Goal: Task Accomplishment & Management: Manage account settings

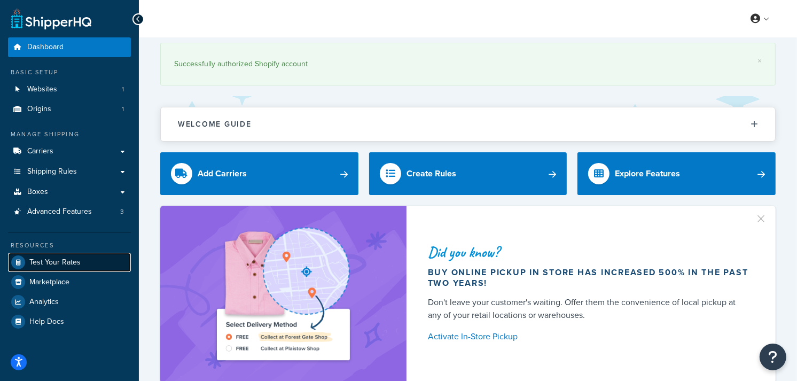
click at [70, 258] on span "Test Your Rates" at bounding box center [54, 262] width 51 height 9
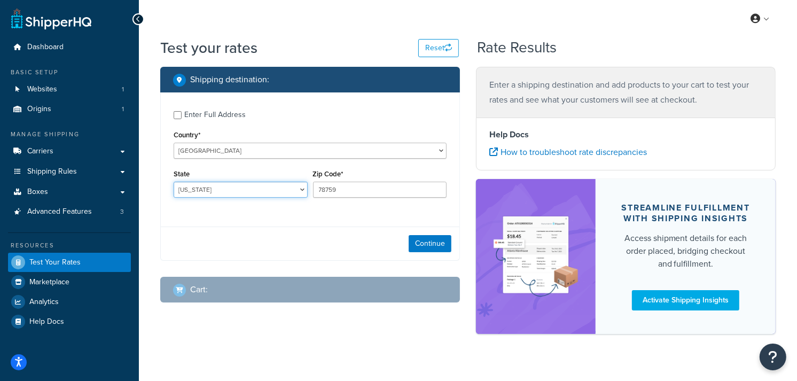
click at [279, 189] on select "Alabama Alaska American Samoa Arizona Arkansas Armed Forces Americas Armed Forc…" at bounding box center [241, 190] width 134 height 16
select select "NY"
click at [174, 182] on select "Alabama Alaska American Samoa Arizona Arkansas Armed Forces Americas Armed Forc…" at bounding box center [241, 190] width 134 height 16
click at [361, 191] on input "78759" at bounding box center [380, 190] width 134 height 16
type input "7"
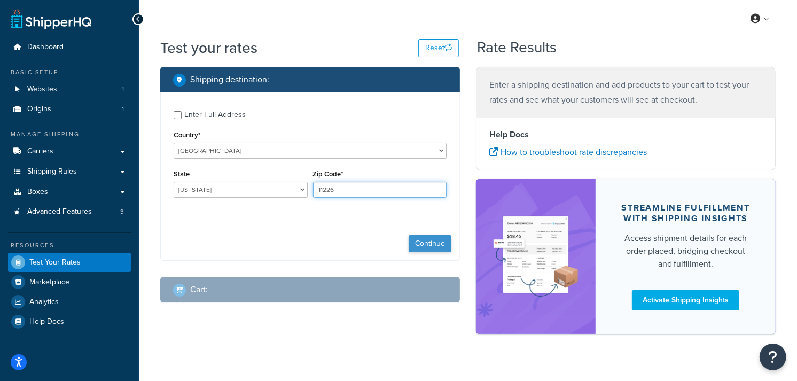
type input "11226"
click at [426, 247] on button "Continue" at bounding box center [430, 243] width 43 height 17
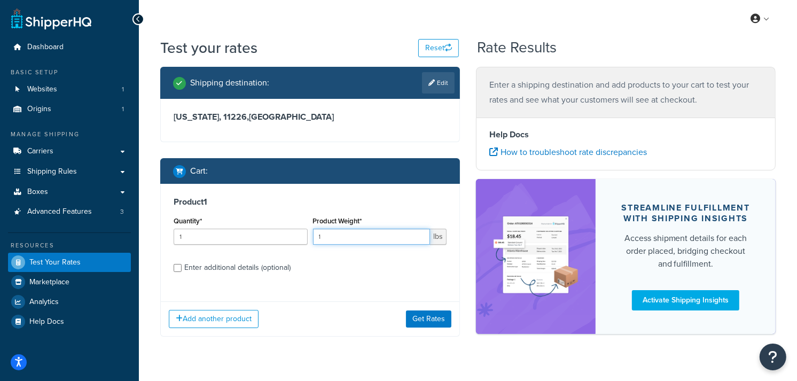
click at [370, 235] on input "1" at bounding box center [371, 237] width 117 height 16
type input "9"
click at [431, 320] on button "Get Rates" at bounding box center [428, 318] width 45 height 17
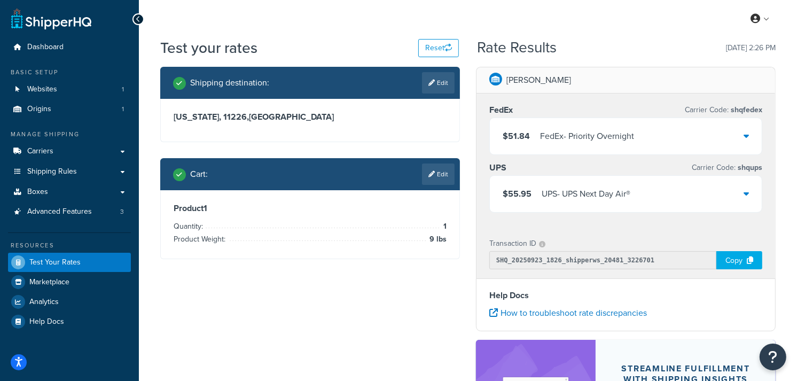
click at [743, 134] on icon at bounding box center [745, 135] width 5 height 9
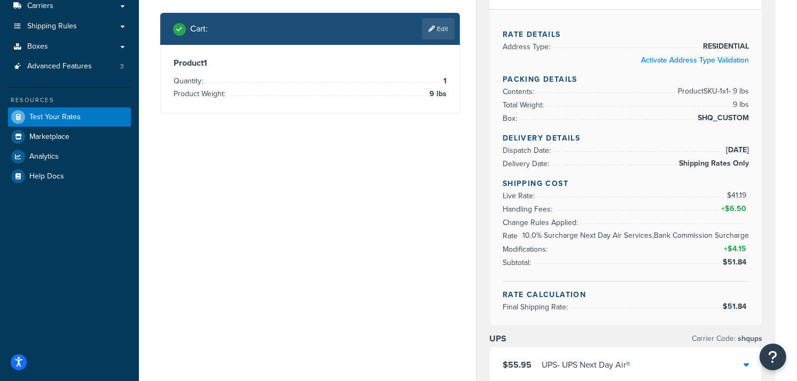
scroll to position [273, 0]
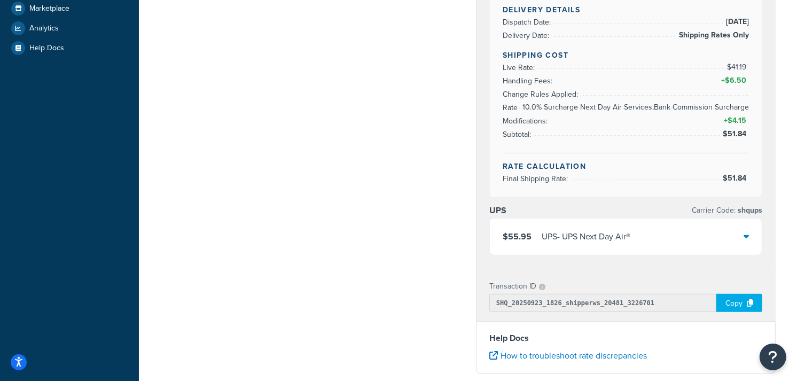
click at [742, 236] on div "$55.95 UPS - UPS Next Day Air®" at bounding box center [626, 236] width 272 height 36
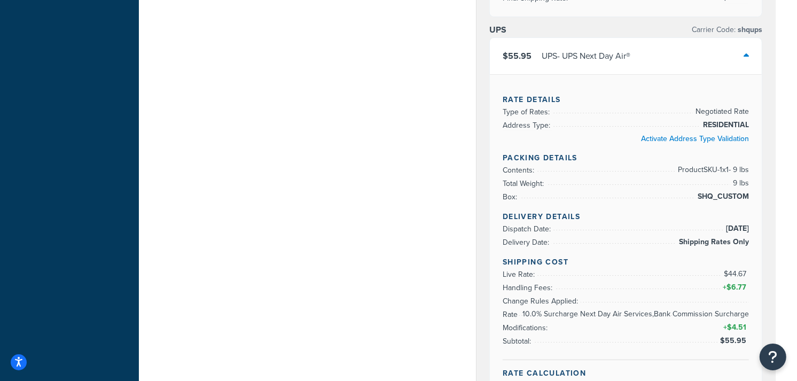
scroll to position [474, 0]
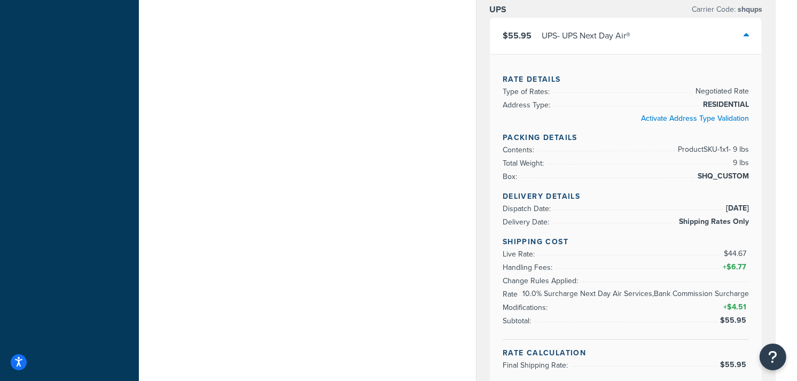
click at [333, 109] on div "Shipping destination : Edit [US_STATE][GEOGRAPHIC_DATA] , [GEOGRAPHIC_DATA] Car…" at bounding box center [467, 135] width 631 height 1084
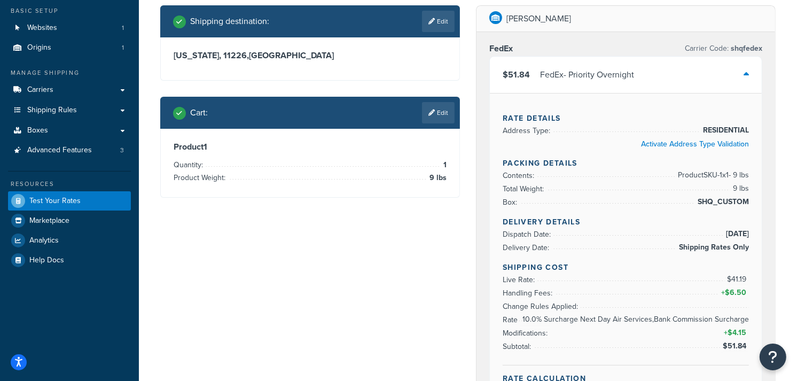
scroll to position [0, 0]
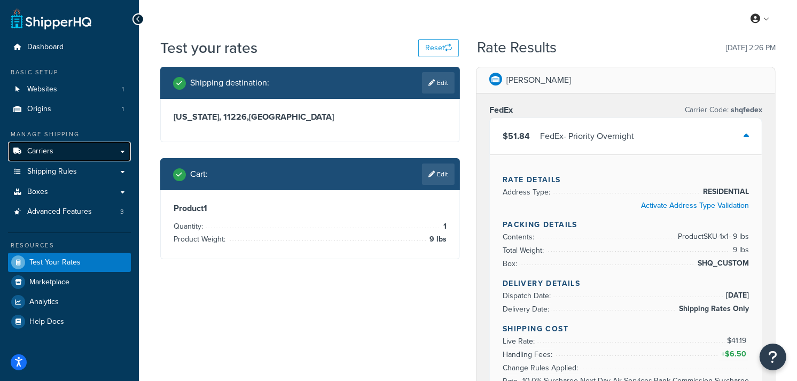
click at [62, 153] on link "Carriers" at bounding box center [69, 152] width 123 height 20
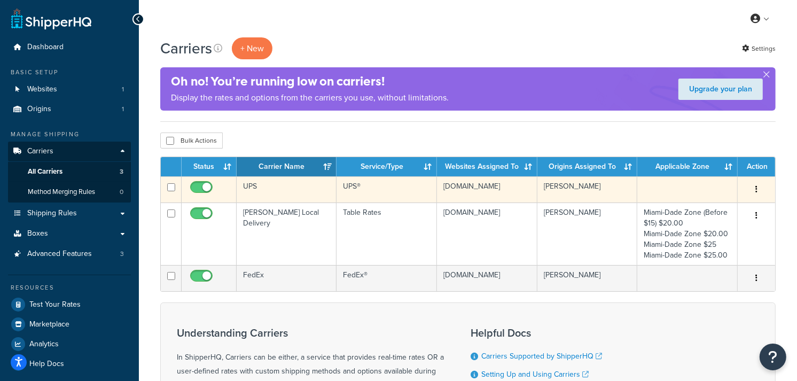
click at [297, 188] on td "UPS" at bounding box center [287, 189] width 100 height 26
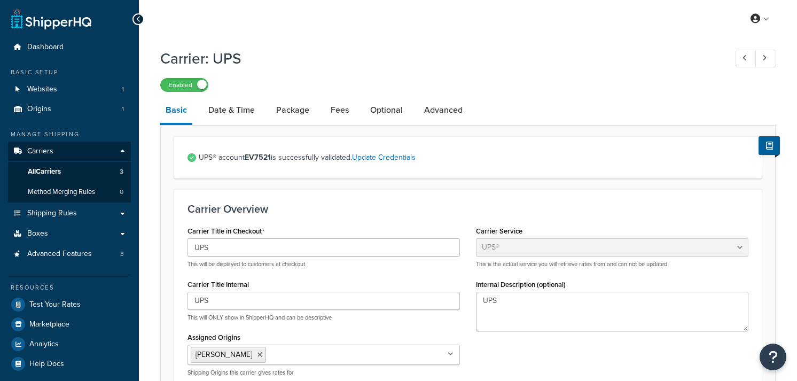
select select "ups"
click at [335, 109] on link "Fees" at bounding box center [339, 110] width 29 height 26
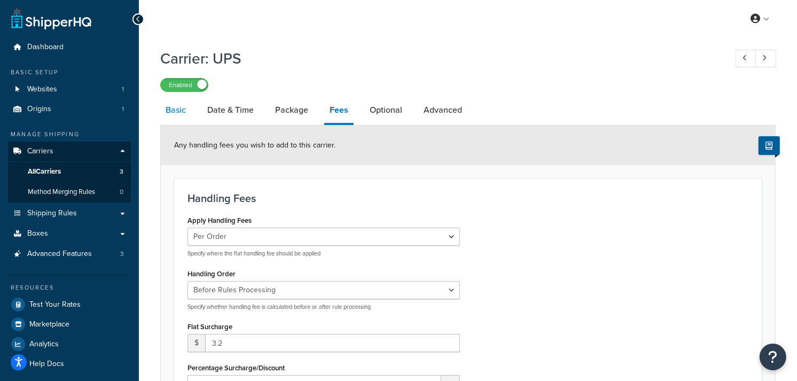
click at [168, 113] on link "Basic" at bounding box center [175, 110] width 31 height 26
select select "ups"
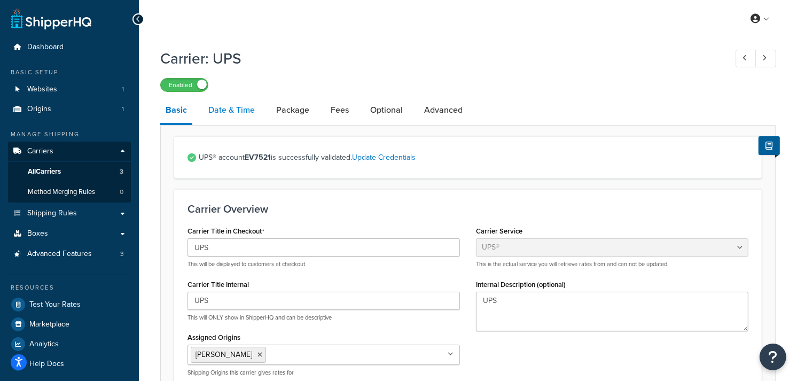
click at [228, 112] on link "Date & Time" at bounding box center [231, 110] width 57 height 26
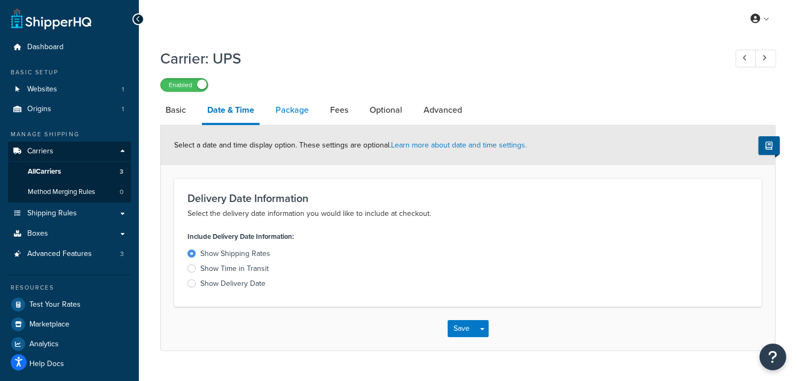
click at [300, 109] on link "Package" at bounding box center [292, 110] width 44 height 26
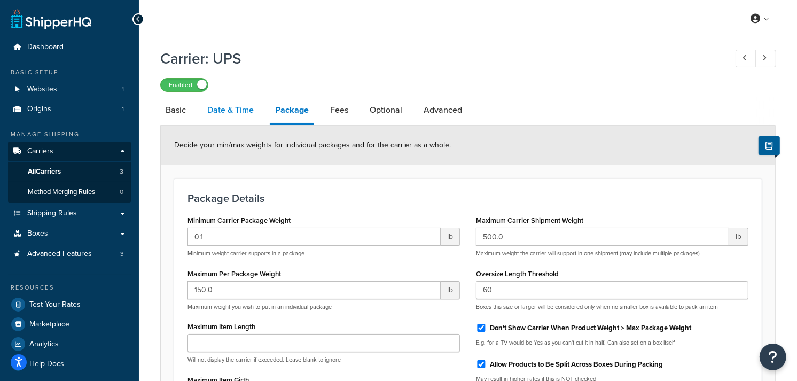
click at [246, 113] on link "Date & Time" at bounding box center [230, 110] width 57 height 26
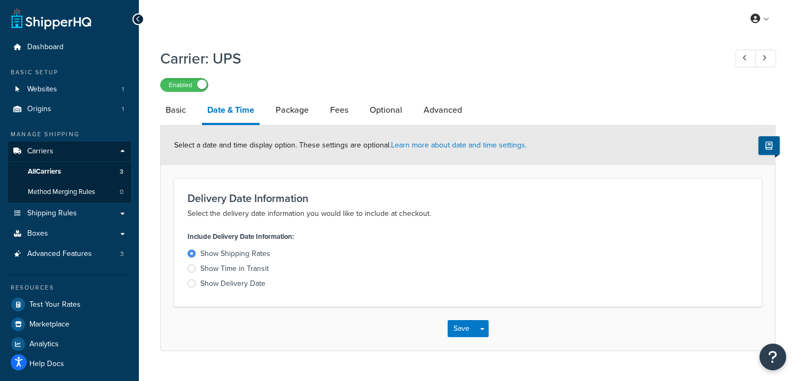
click at [191, 270] on div at bounding box center [191, 268] width 9 height 8
click at [0, 0] on input "Show Time in Transit" at bounding box center [0, 0] width 0 height 0
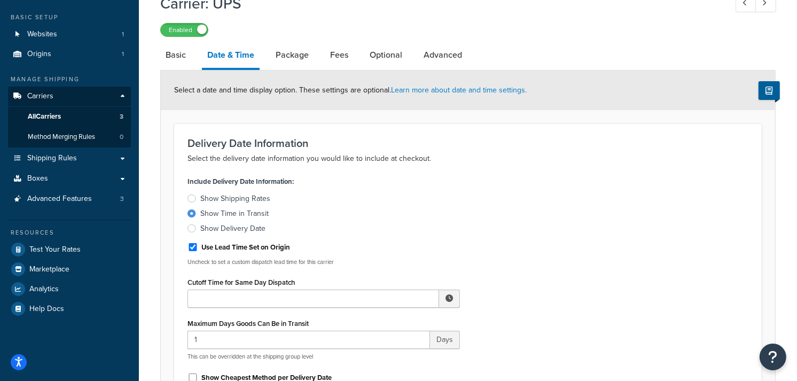
scroll to position [54, 0]
click at [189, 195] on div at bounding box center [191, 199] width 9 height 8
click at [0, 0] on input "Show Shipping Rates" at bounding box center [0, 0] width 0 height 0
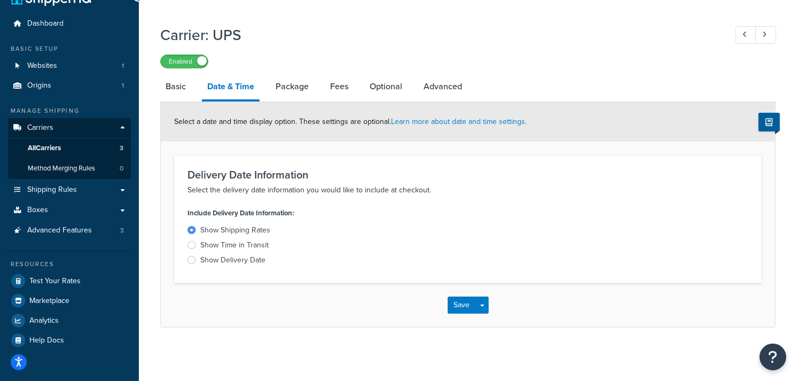
scroll to position [23, 0]
click at [289, 88] on link "Package" at bounding box center [292, 87] width 44 height 26
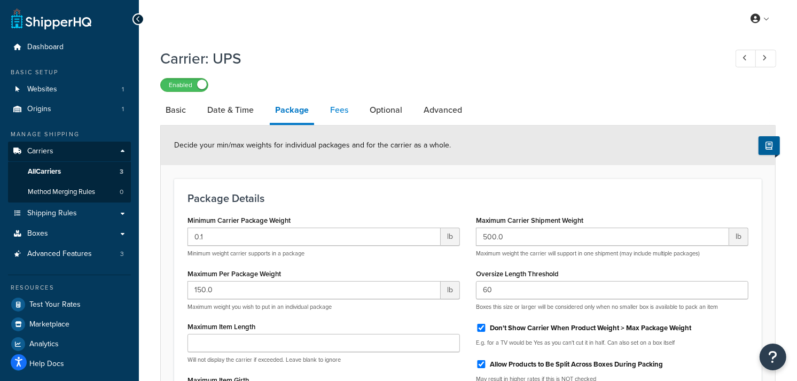
click at [339, 108] on link "Fees" at bounding box center [339, 110] width 29 height 26
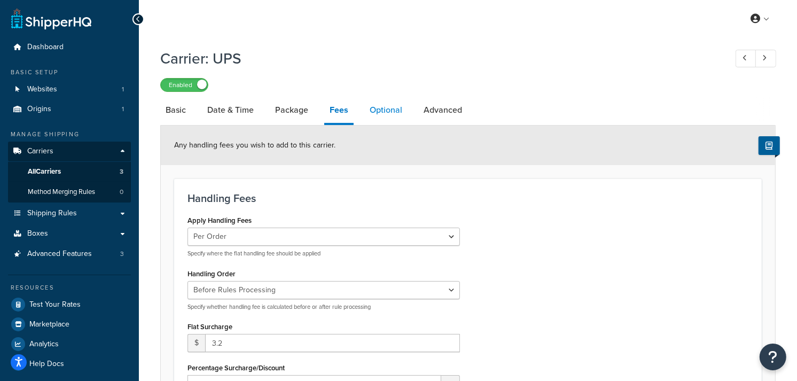
click at [387, 113] on link "Optional" at bounding box center [385, 110] width 43 height 26
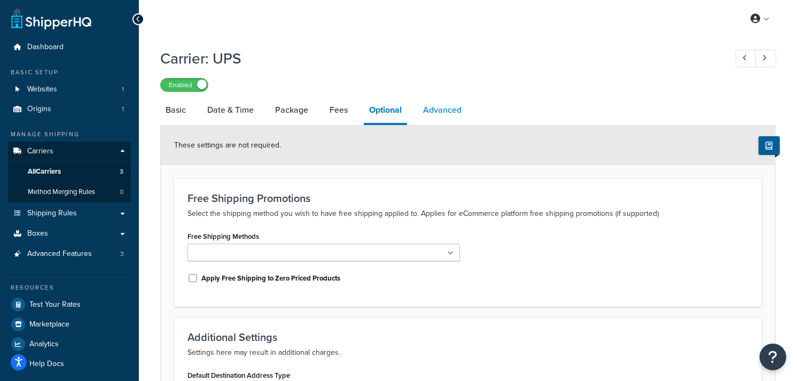
click at [430, 106] on link "Advanced" at bounding box center [442, 110] width 49 height 26
select select "false"
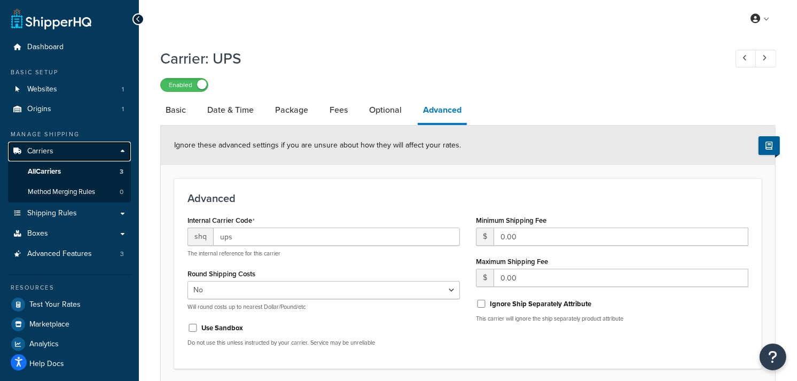
click at [47, 151] on span "Carriers" at bounding box center [40, 151] width 26 height 9
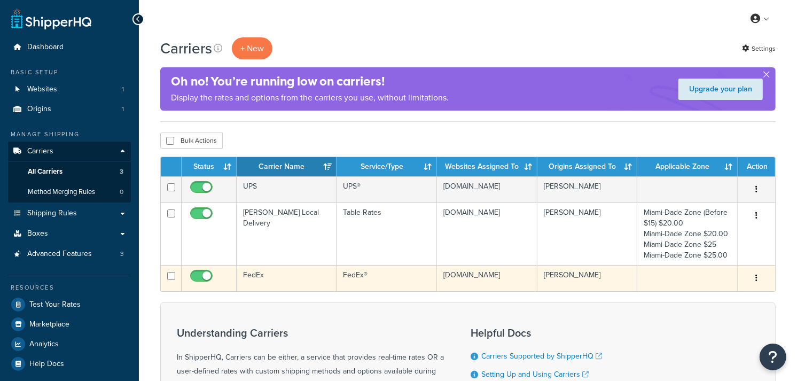
click at [252, 280] on td "FedEx" at bounding box center [287, 278] width 100 height 26
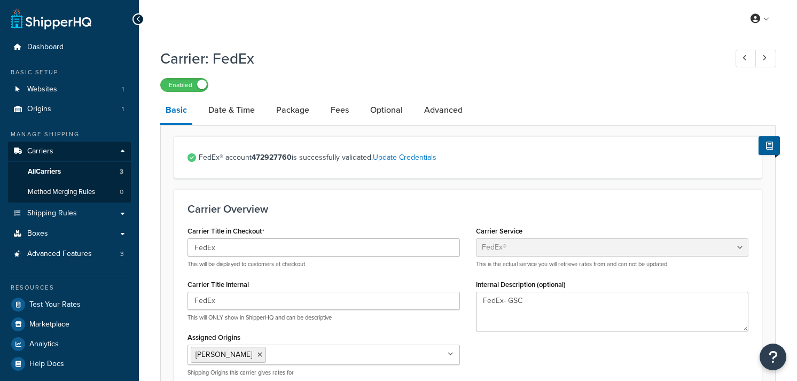
select select "fedEx"
select select "REGULAR_PICKUP"
select select "YOUR_PACKAGING"
click at [220, 111] on link "Date & Time" at bounding box center [231, 110] width 57 height 26
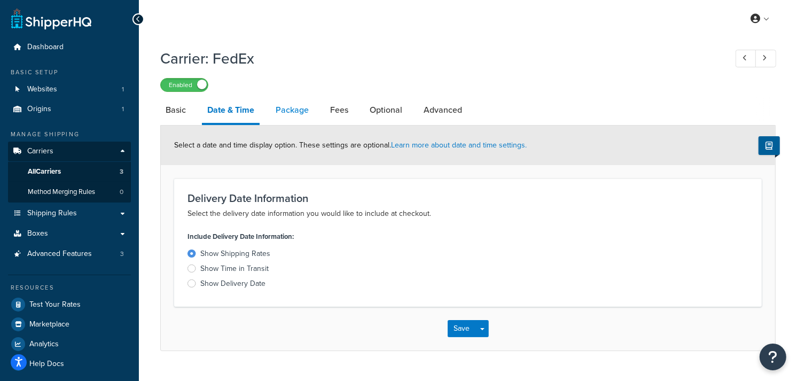
click at [290, 114] on link "Package" at bounding box center [292, 110] width 44 height 26
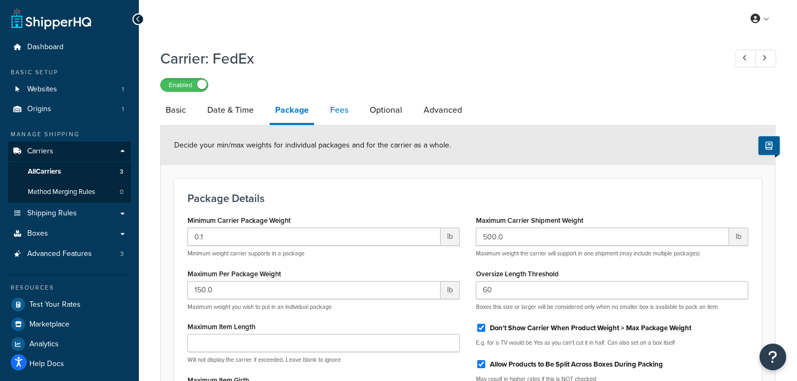
click at [337, 111] on link "Fees" at bounding box center [339, 110] width 29 height 26
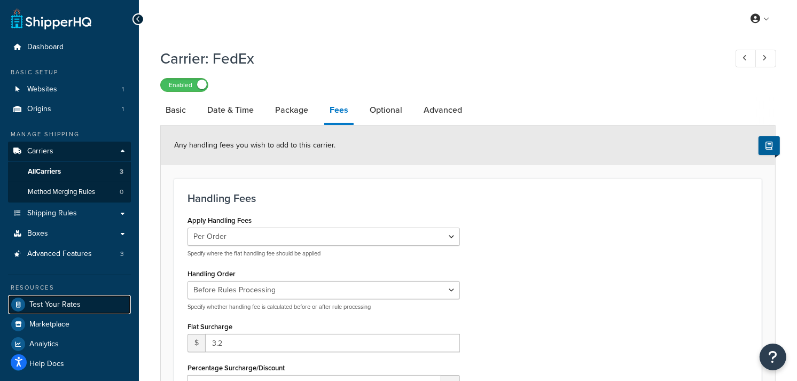
click at [48, 302] on span "Test Your Rates" at bounding box center [54, 304] width 51 height 9
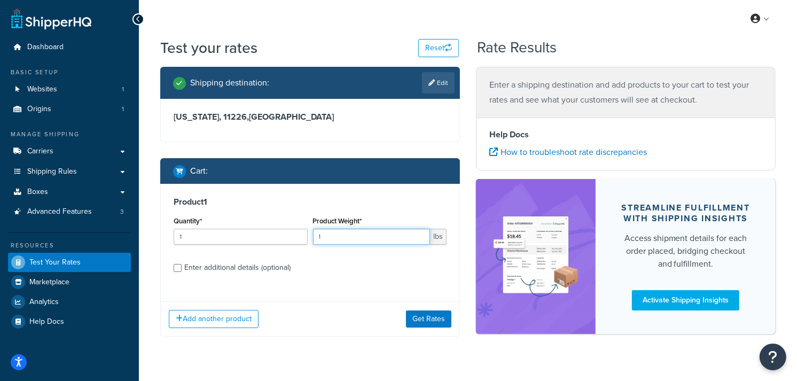
click at [346, 235] on input "1" at bounding box center [371, 237] width 117 height 16
type input "9"
click at [419, 322] on button "Get Rates" at bounding box center [428, 318] width 45 height 17
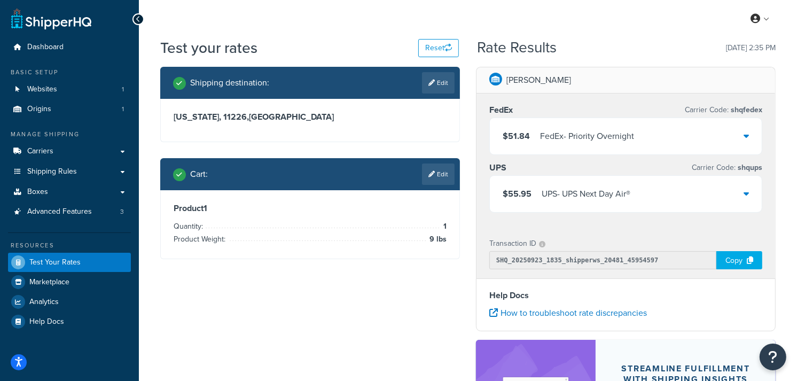
click at [746, 137] on icon at bounding box center [745, 135] width 5 height 9
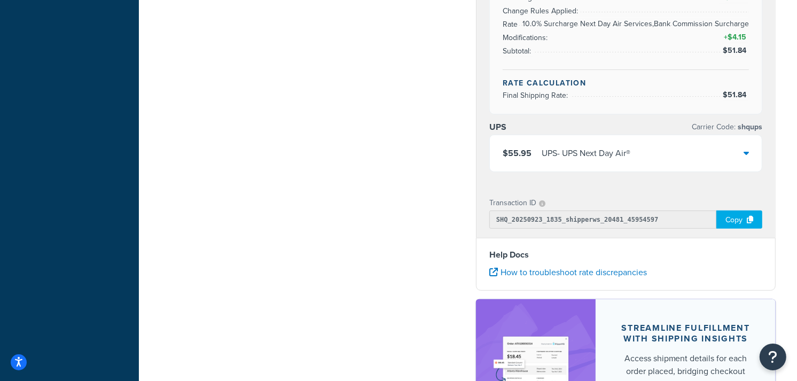
scroll to position [356, 0]
drag, startPoint x: 745, startPoint y: 155, endPoint x: 763, endPoint y: 158, distance: 17.9
click at [745, 155] on icon at bounding box center [745, 154] width 5 height 9
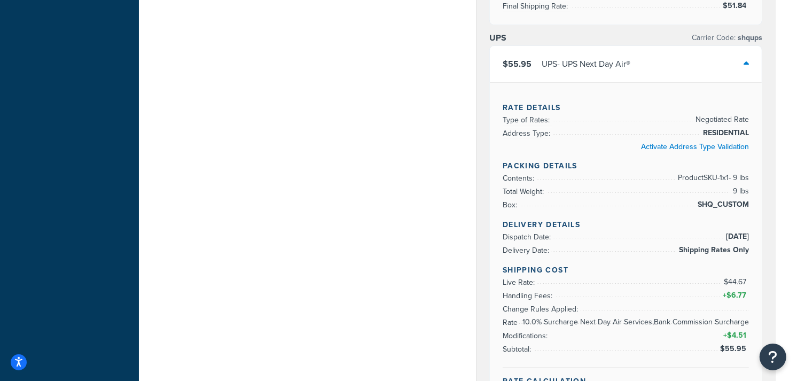
scroll to position [474, 0]
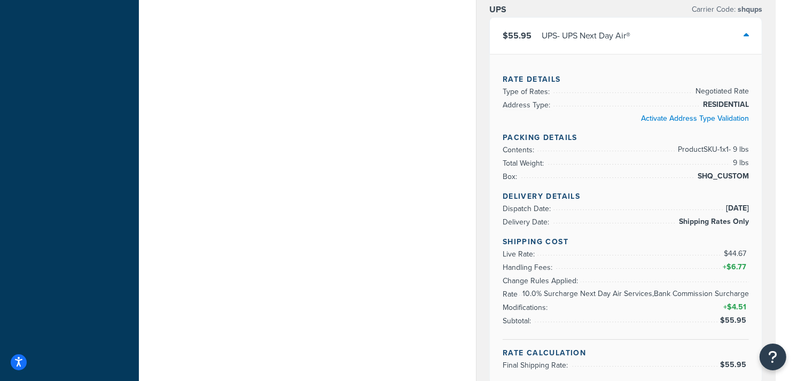
click at [301, 136] on div "Shipping destination : Edit New York, 11226 , United States Cart : Edit Product…" at bounding box center [467, 135] width 631 height 1084
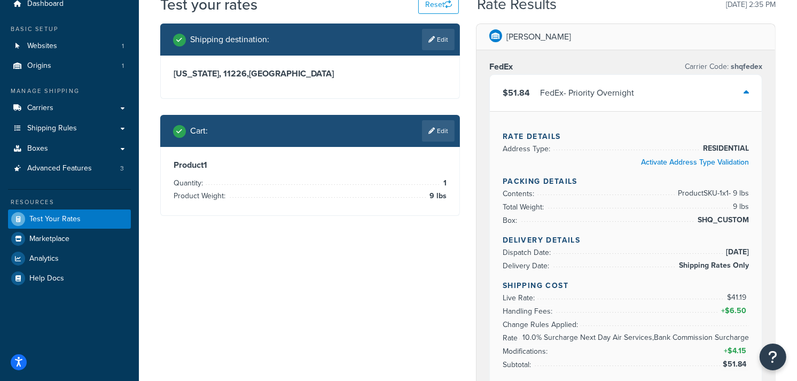
scroll to position [0, 0]
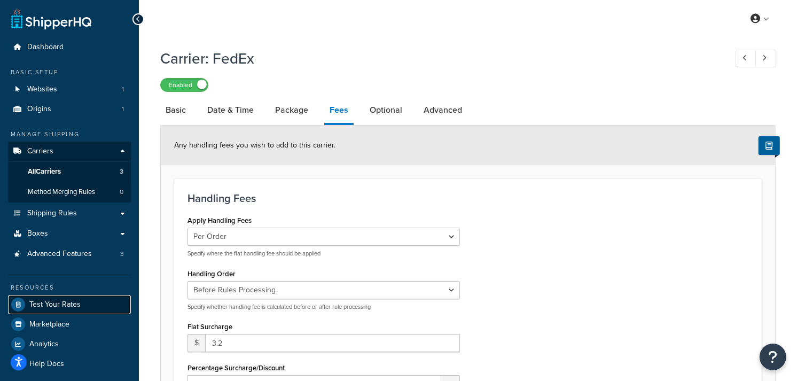
click at [55, 296] on link "Test Your Rates" at bounding box center [69, 304] width 123 height 19
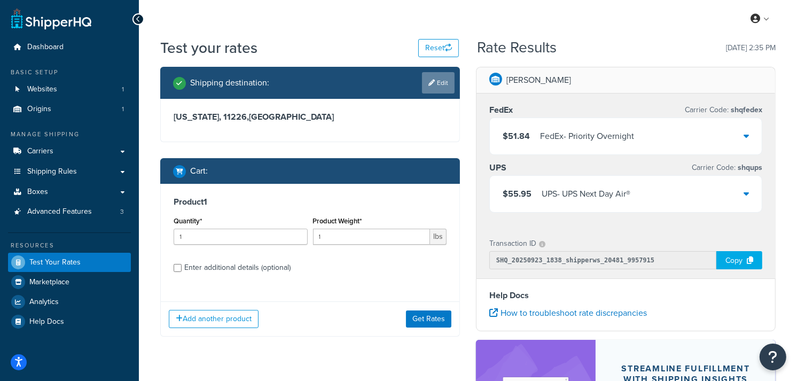
click at [430, 83] on icon at bounding box center [431, 83] width 6 height 6
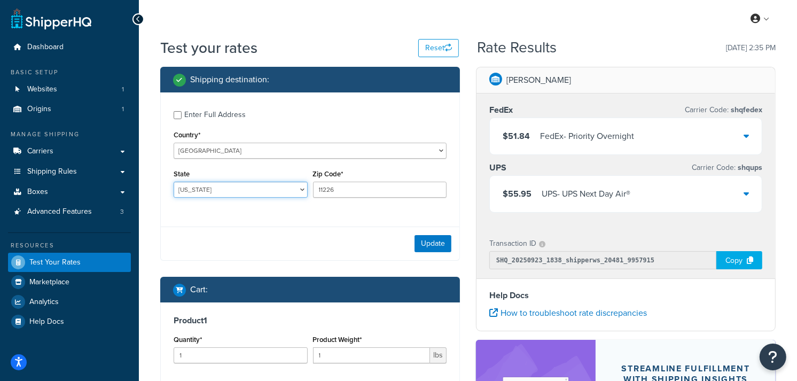
click at [246, 194] on select "Alabama Alaska American Samoa Arizona Arkansas Armed Forces Americas Armed Forc…" at bounding box center [241, 190] width 134 height 16
select select "TX"
click at [174, 182] on select "Alabama Alaska American Samoa Arizona Arkansas Armed Forces Americas Armed Forc…" at bounding box center [241, 190] width 134 height 16
click at [348, 190] on input "11226" at bounding box center [380, 190] width 134 height 16
type input "1"
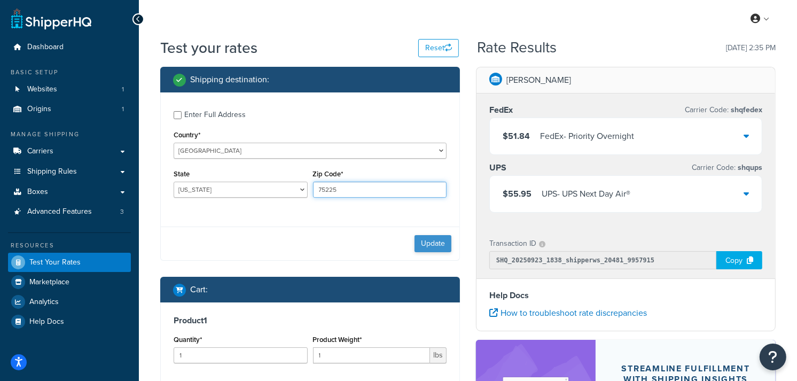
type input "75225"
click at [436, 238] on button "Update" at bounding box center [432, 243] width 37 height 17
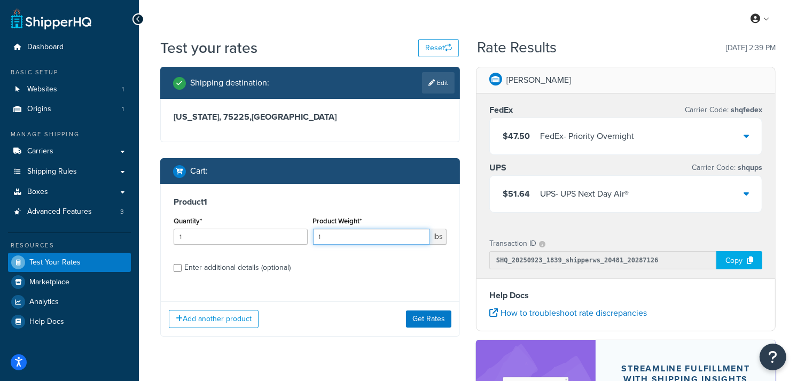
click at [387, 242] on input "1" at bounding box center [371, 237] width 117 height 16
type input "9"
click at [387, 284] on div "Product 1 Quantity* 1 Product Weight* 9 lbs Enter additional details (optional)" at bounding box center [310, 238] width 299 height 109
click at [744, 139] on icon at bounding box center [745, 135] width 5 height 9
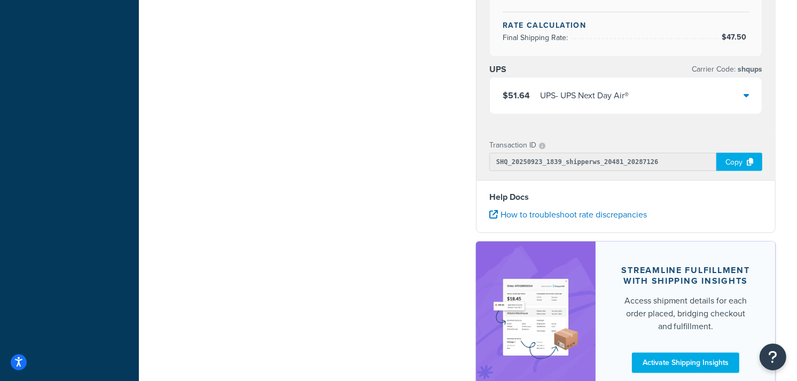
scroll to position [415, 0]
click at [745, 96] on icon at bounding box center [745, 94] width 5 height 9
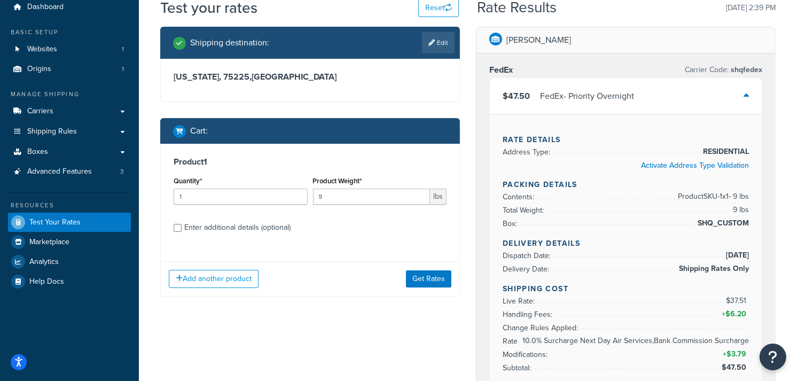
scroll to position [0, 0]
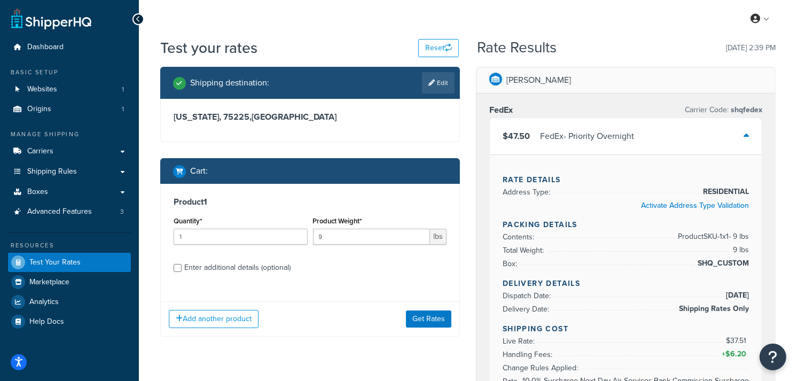
click at [749, 135] on div "$47.50 FedEx - Priority Overnight" at bounding box center [626, 136] width 272 height 36
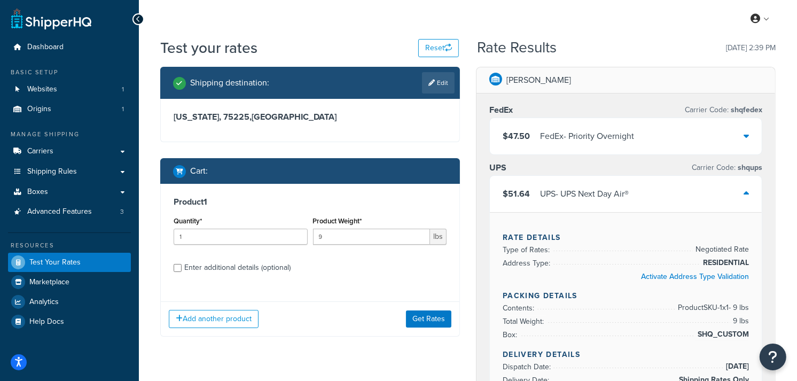
click at [402, 25] on div "My Profile Billing Global Settings Contact Us Logout" at bounding box center [468, 18] width 658 height 37
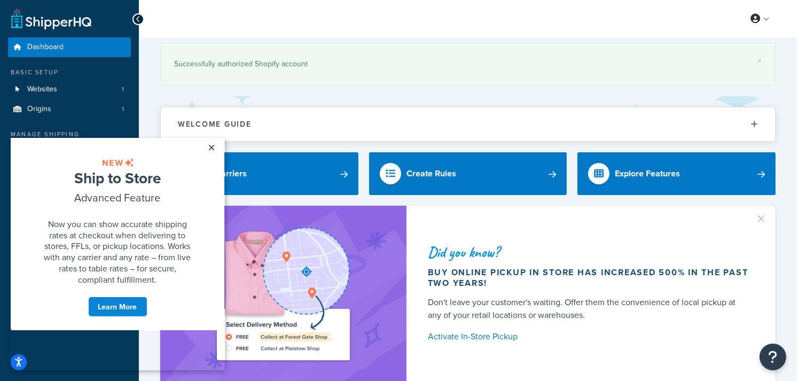
click at [204, 147] on link "×" at bounding box center [211, 146] width 19 height 19
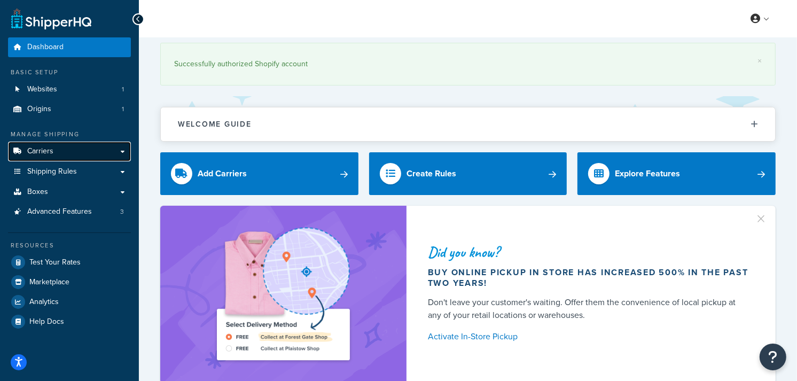
click at [53, 150] on link "Carriers" at bounding box center [69, 152] width 123 height 20
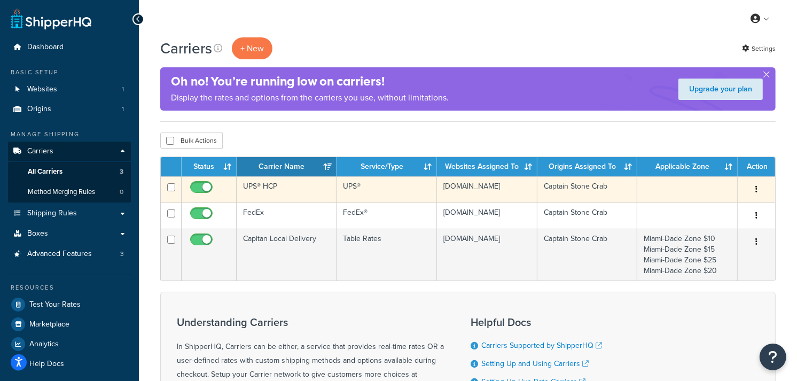
click at [294, 193] on td "UPS® HCP" at bounding box center [287, 189] width 100 height 26
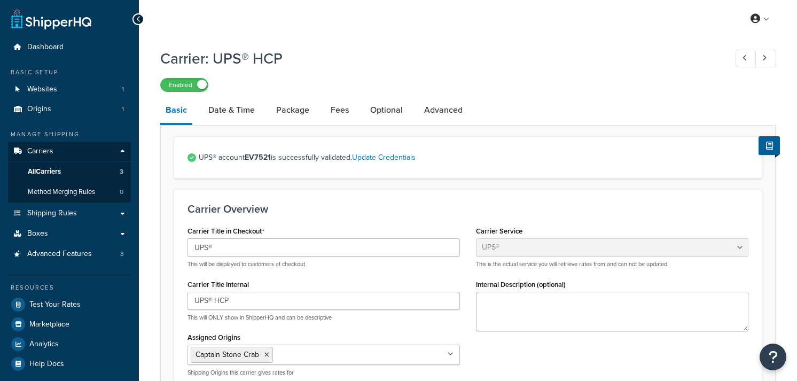
select select "ups"
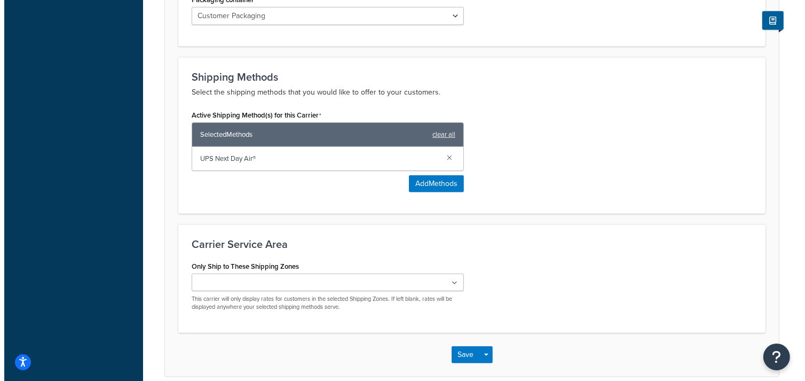
scroll to position [593, 0]
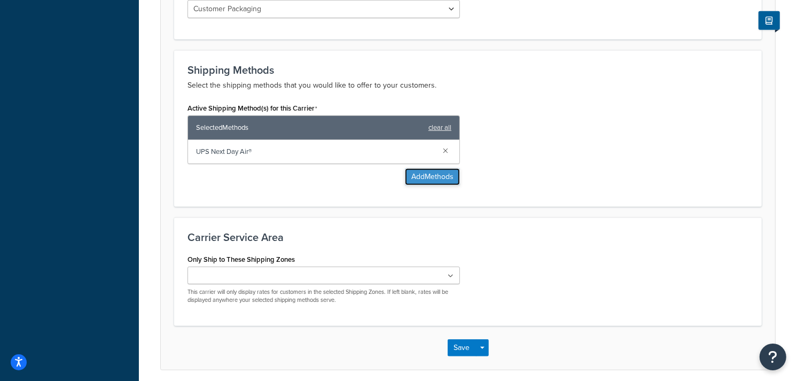
click at [433, 182] on button "Add Methods" at bounding box center [432, 176] width 55 height 17
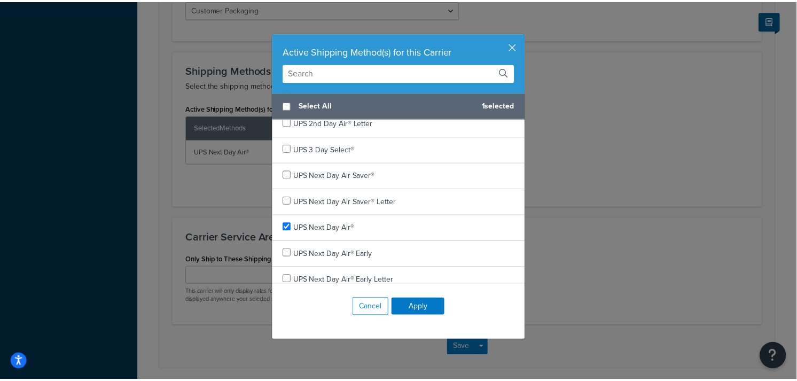
scroll to position [86, 0]
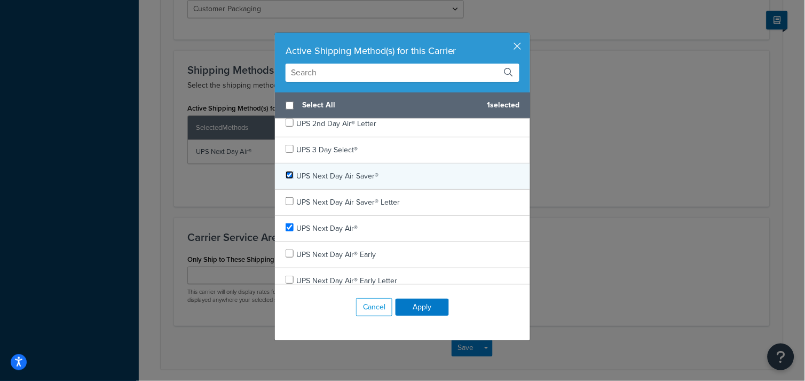
click at [286, 172] on input "checkbox" at bounding box center [290, 175] width 8 height 8
checkbox input "true"
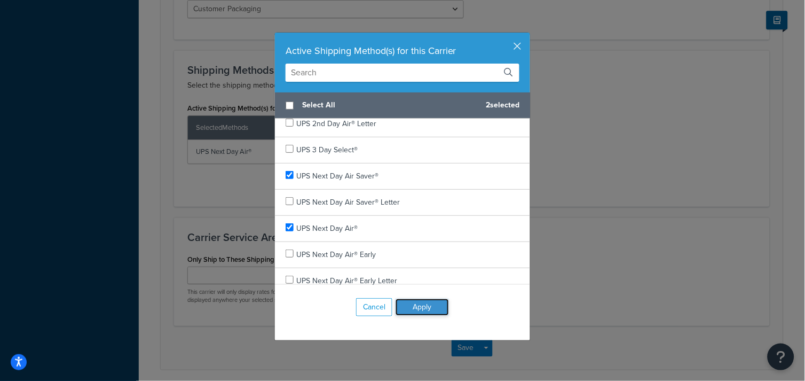
click at [428, 312] on button "Apply" at bounding box center [422, 307] width 53 height 17
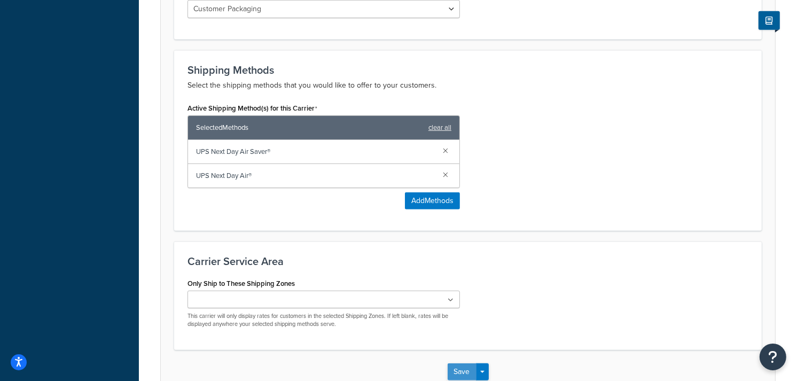
click at [460, 374] on button "Save" at bounding box center [461, 371] width 29 height 17
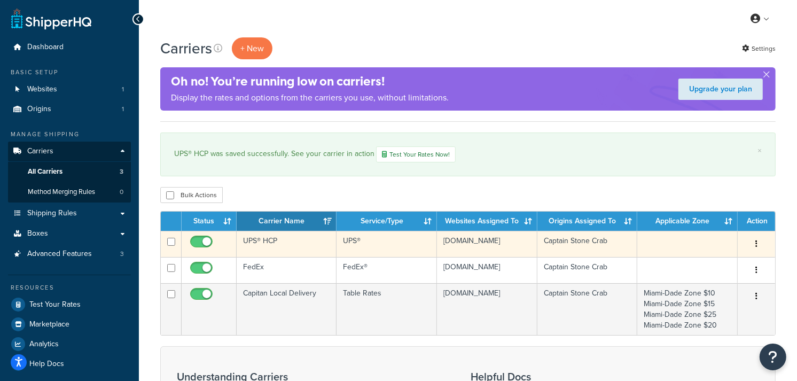
click at [287, 246] on td "UPS® HCP" at bounding box center [287, 244] width 100 height 26
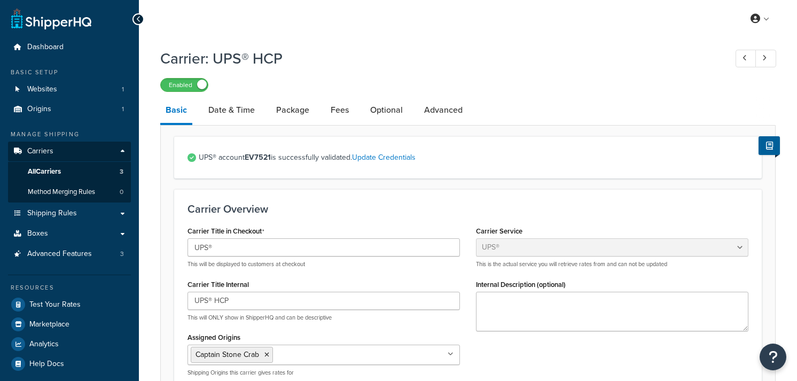
select select "ups"
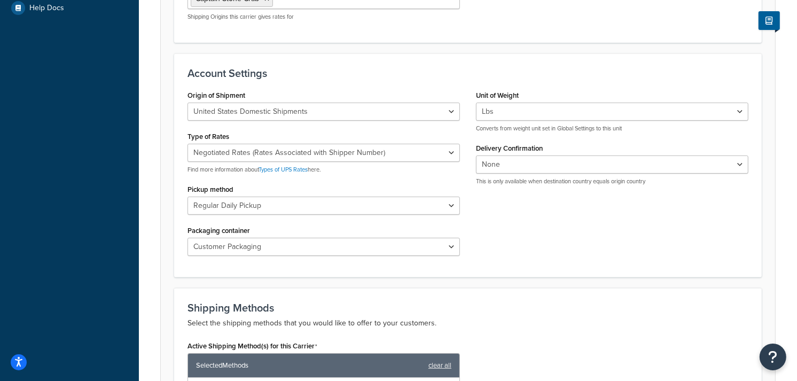
scroll to position [534, 0]
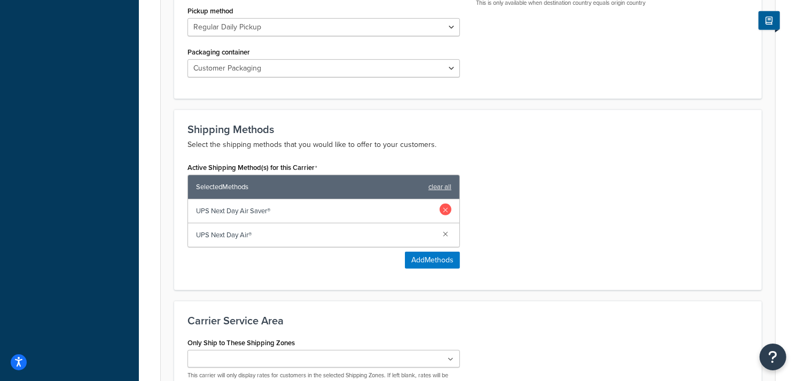
click at [445, 211] on link at bounding box center [445, 209] width 12 height 12
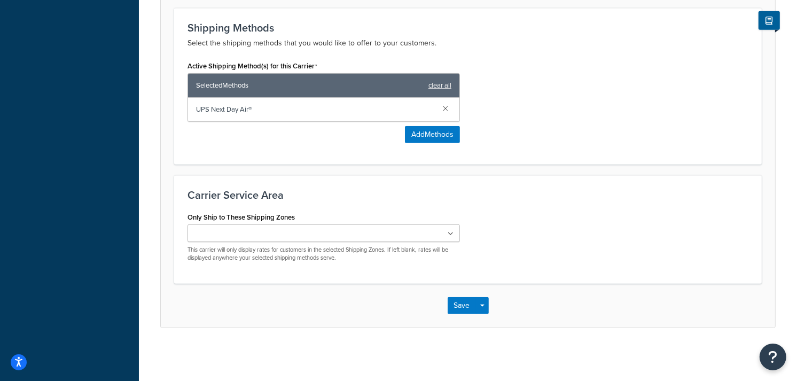
scroll to position [637, 0]
click at [456, 302] on button "Save" at bounding box center [461, 304] width 29 height 17
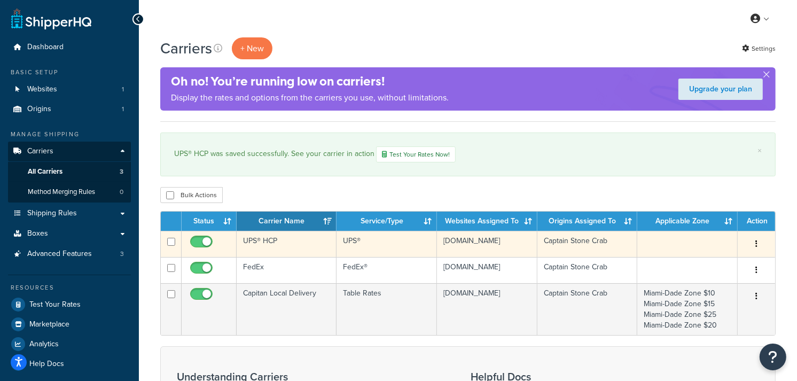
click at [303, 248] on td "UPS® HCP" at bounding box center [287, 244] width 100 height 26
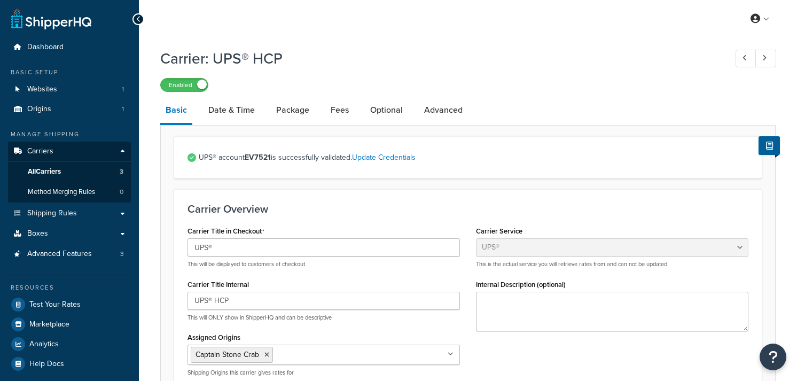
select select "ups"
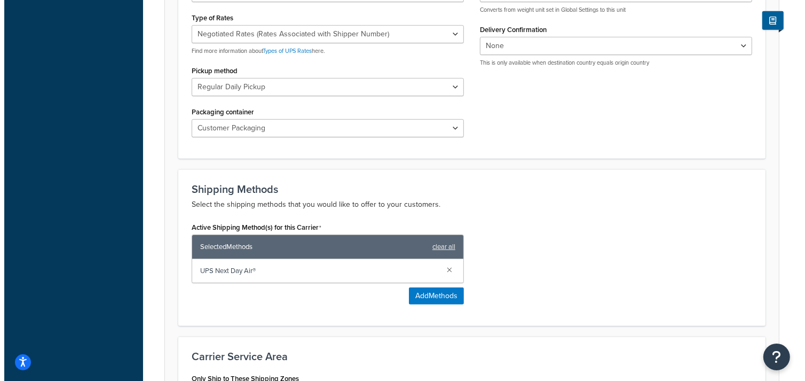
scroll to position [534, 0]
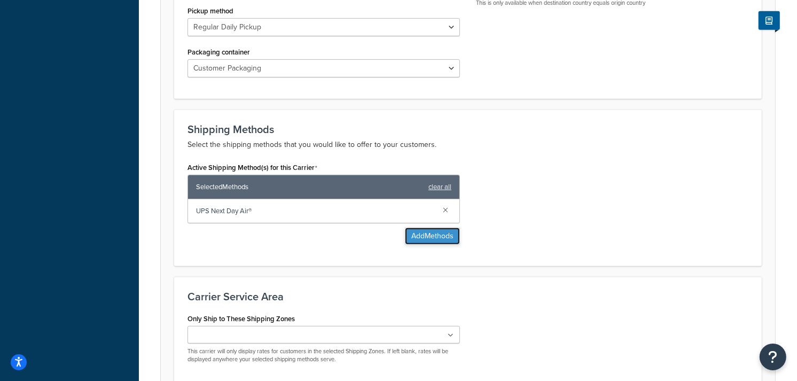
click at [435, 235] on button "Add Methods" at bounding box center [432, 235] width 55 height 17
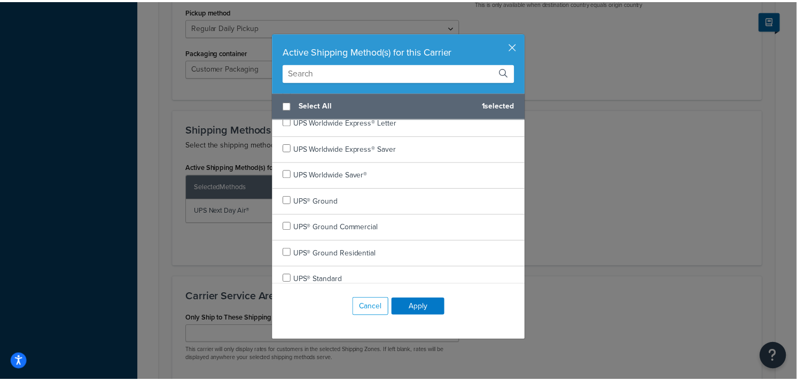
scroll to position [620, 0]
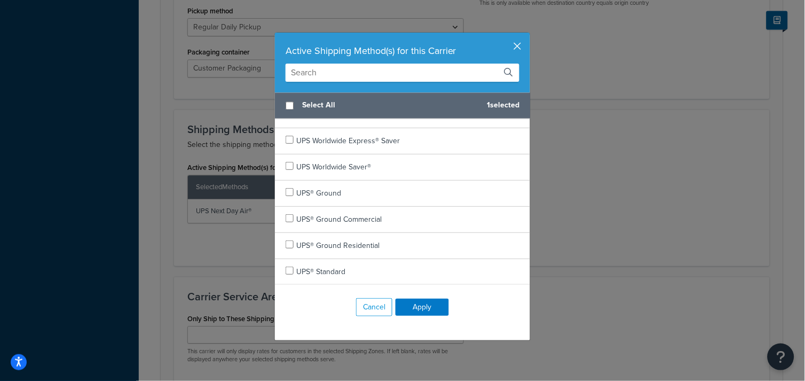
click at [528, 35] on button "button" at bounding box center [529, 34] width 3 height 3
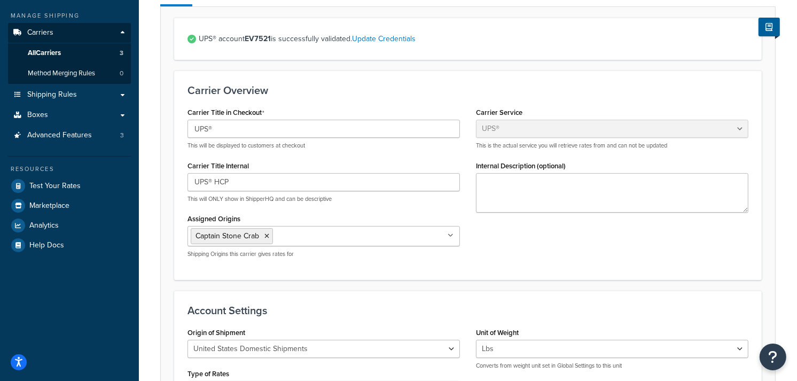
scroll to position [0, 0]
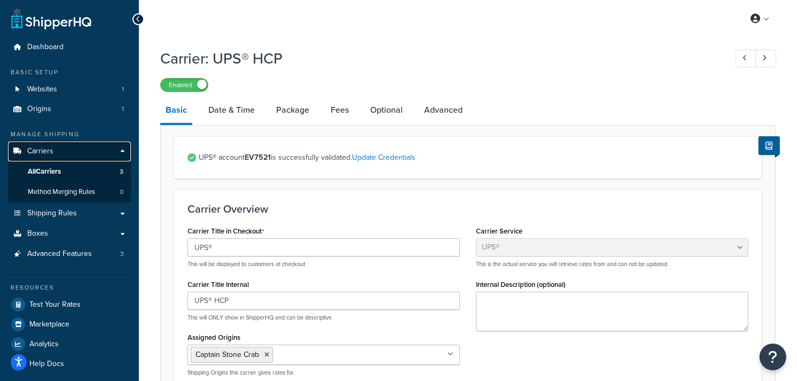
click at [46, 152] on span "Carriers" at bounding box center [40, 151] width 26 height 9
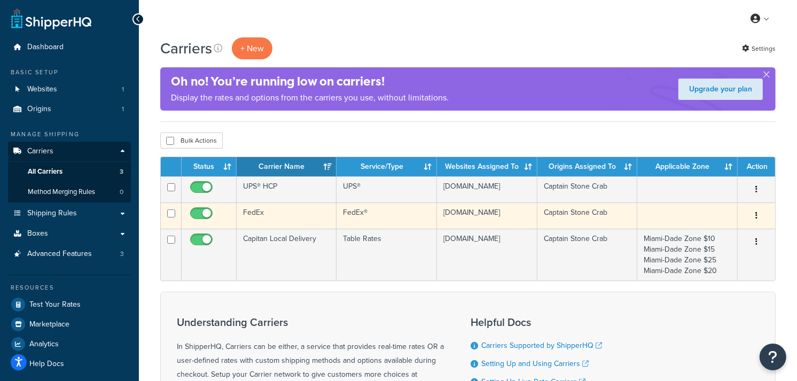
click at [288, 217] on td "FedEx" at bounding box center [287, 215] width 100 height 26
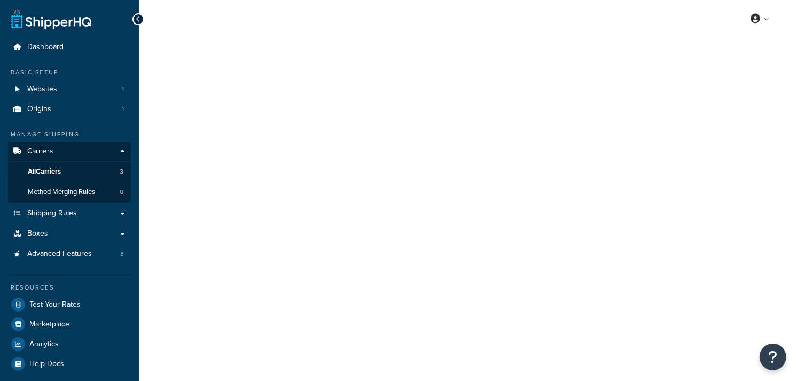
select select "fedEx"
select select "REGULAR_PICKUP"
select select "YOUR_PACKAGING"
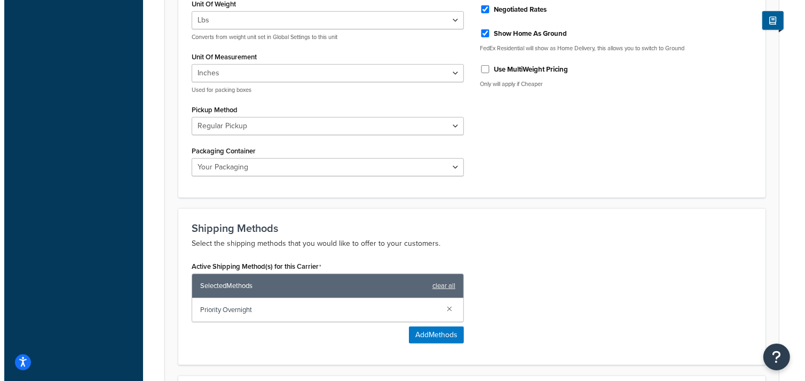
scroll to position [474, 0]
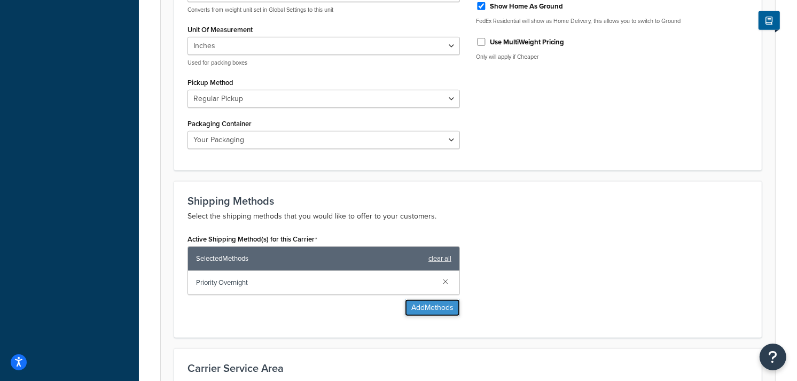
click at [434, 311] on button "Add Methods" at bounding box center [432, 307] width 55 height 17
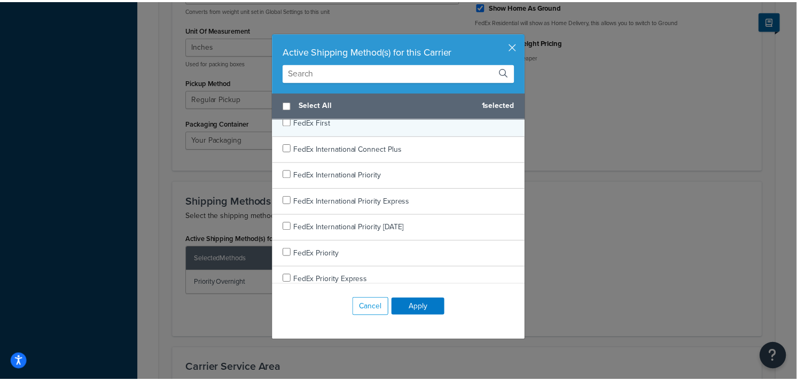
scroll to position [356, 0]
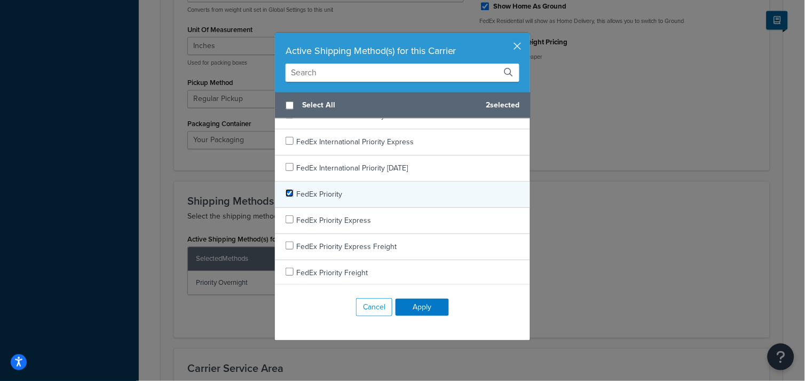
click at [286, 192] on input "checkbox" at bounding box center [290, 193] width 8 height 8
checkbox input "true"
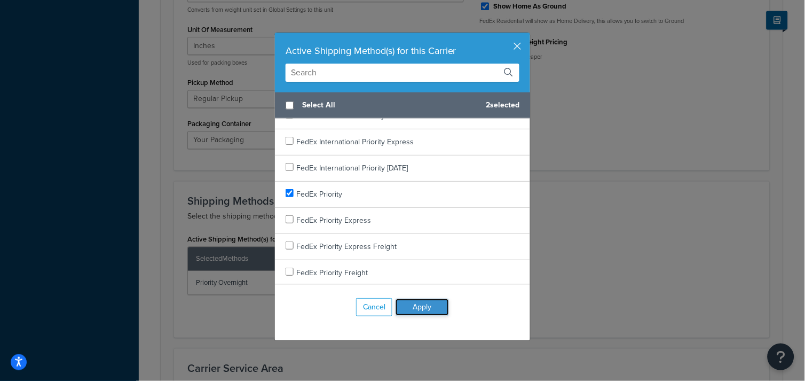
click at [426, 305] on button "Apply" at bounding box center [422, 307] width 53 height 17
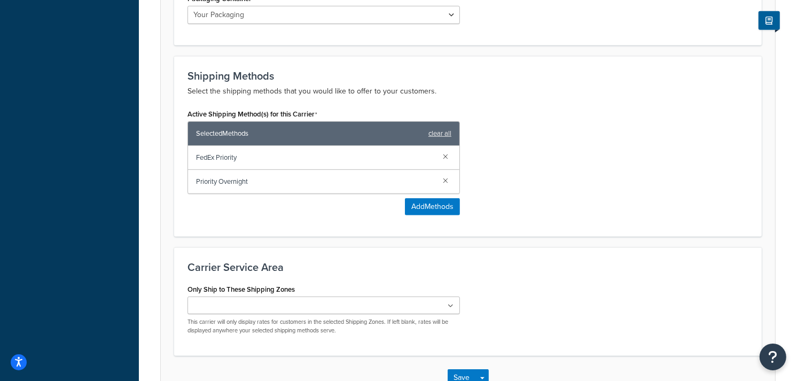
scroll to position [673, 0]
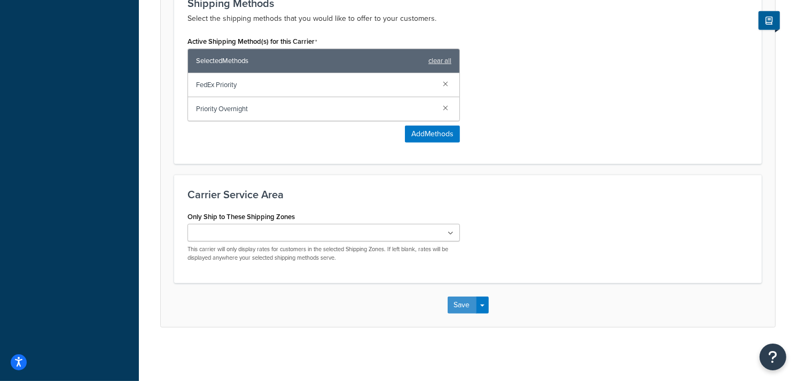
click at [456, 309] on button "Save" at bounding box center [461, 304] width 29 height 17
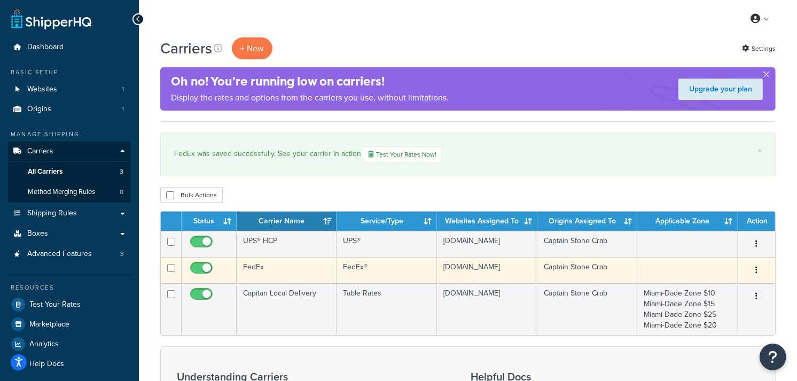
click at [289, 271] on td "FedEx" at bounding box center [287, 270] width 100 height 26
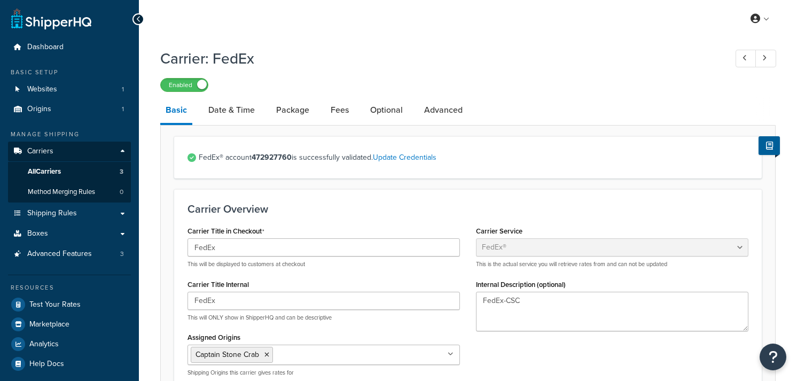
select select "fedEx"
select select "REGULAR_PICKUP"
select select "YOUR_PACKAGING"
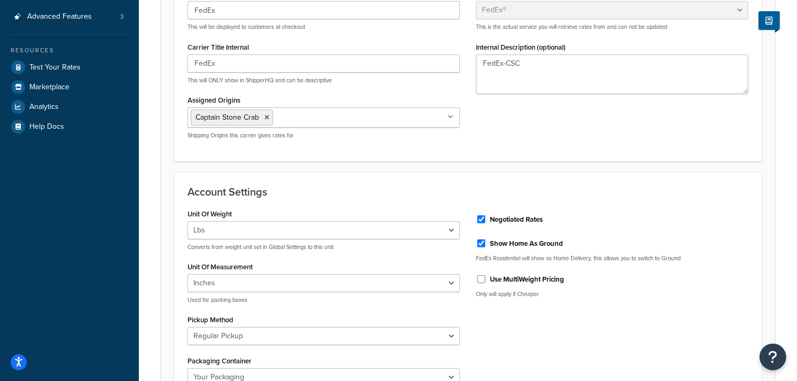
scroll to position [534, 0]
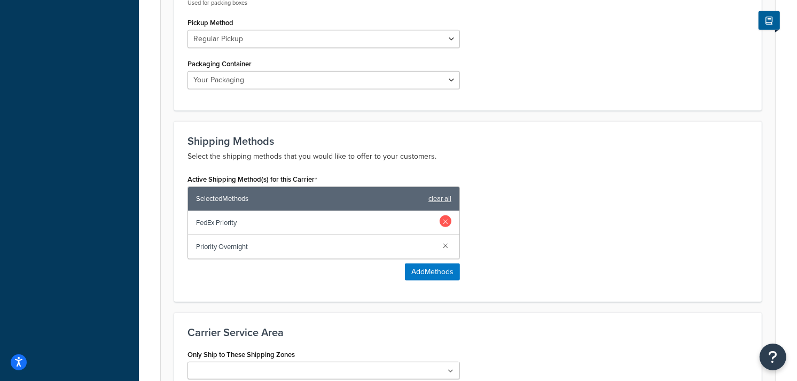
click at [447, 222] on link at bounding box center [445, 221] width 12 height 12
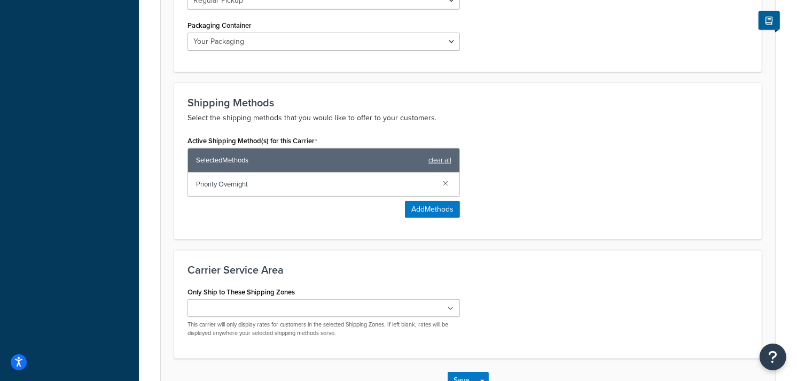
scroll to position [648, 0]
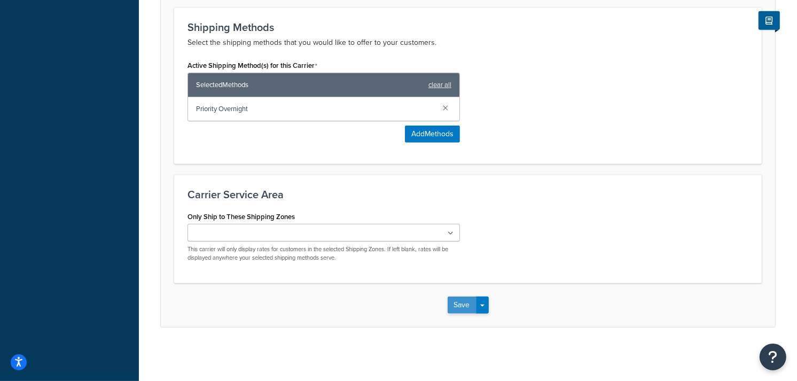
click at [461, 302] on button "Save" at bounding box center [461, 304] width 29 height 17
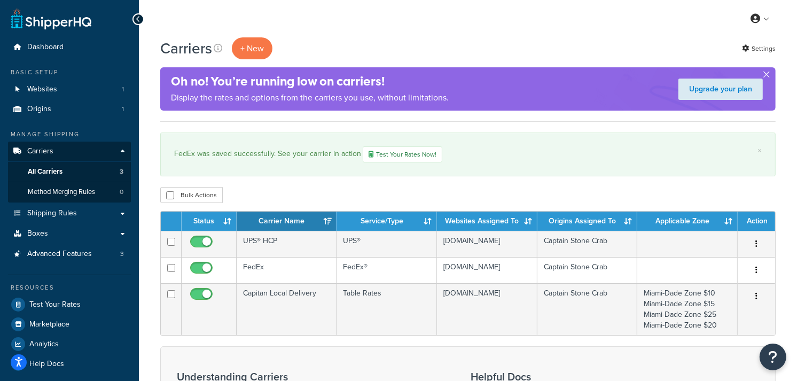
click at [767, 75] on button "button" at bounding box center [766, 76] width 3 height 3
